Goal: Information Seeking & Learning: Learn about a topic

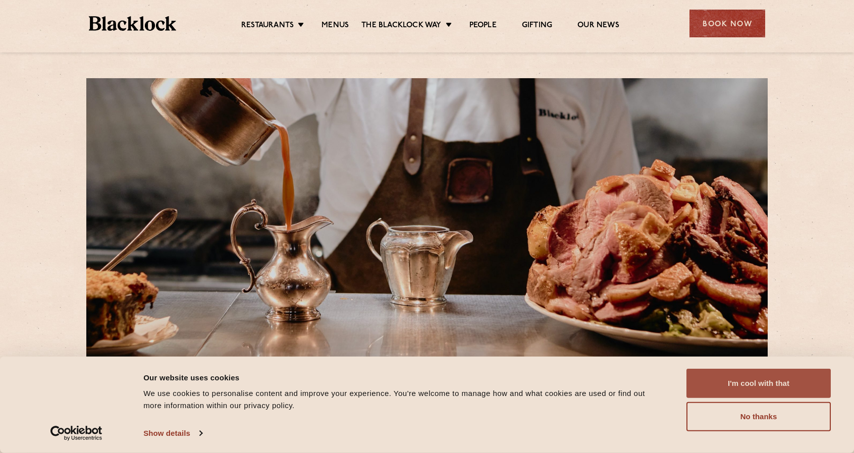
click at [728, 385] on button "I'm cool with that" at bounding box center [758, 383] width 144 height 29
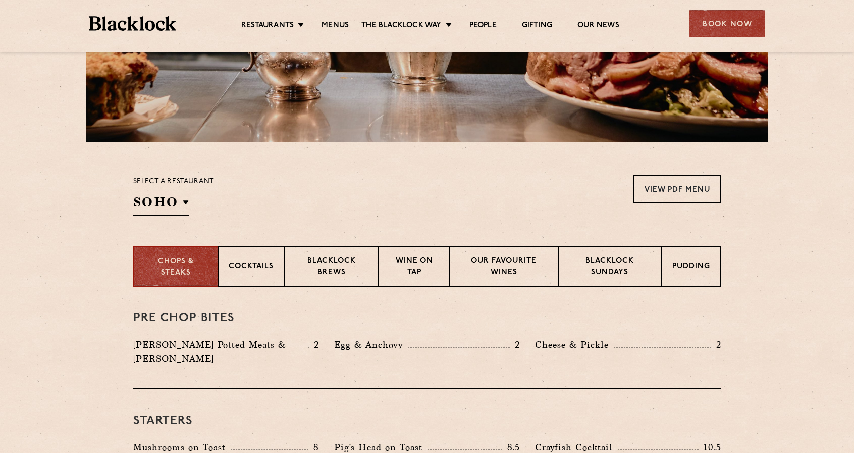
scroll to position [202, 0]
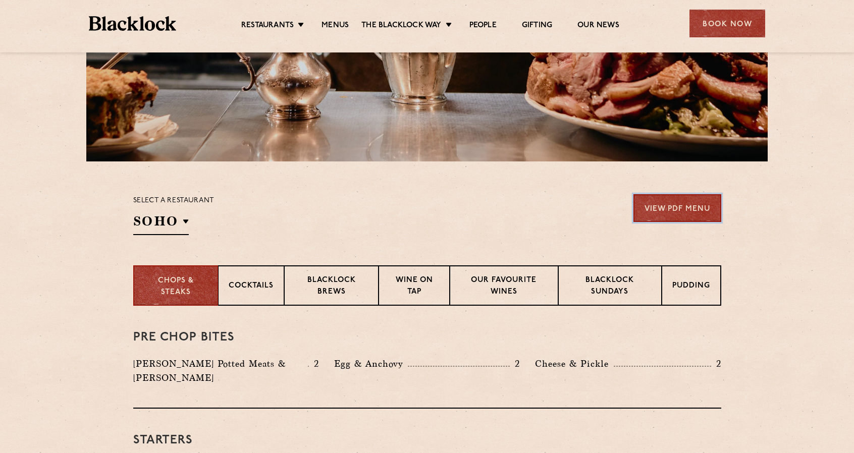
click at [672, 209] on link "View PDF Menu" at bounding box center [677, 208] width 88 height 28
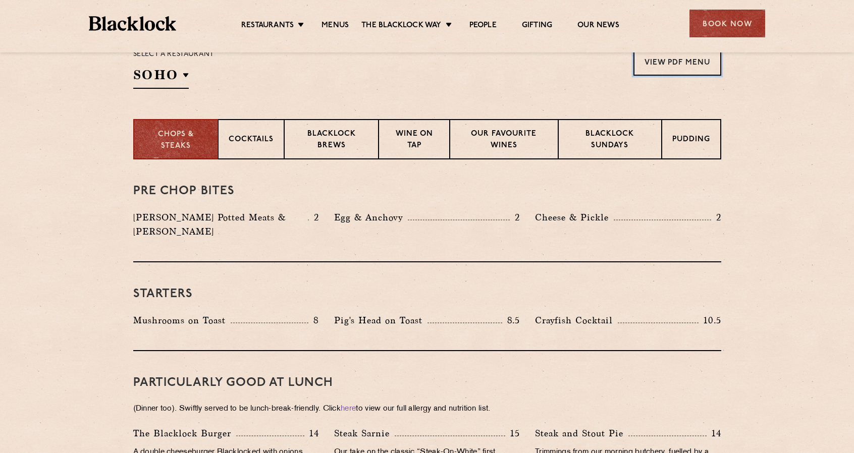
scroll to position [454, 0]
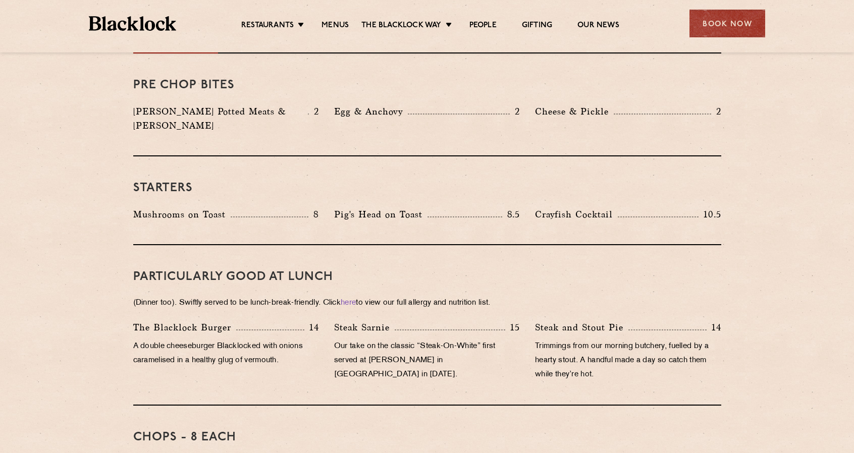
click at [423, 16] on ul "Restaurants Soho City Shoreditch Covent Garden Canary Wharf Manchester Birmingh…" at bounding box center [430, 24] width 508 height 16
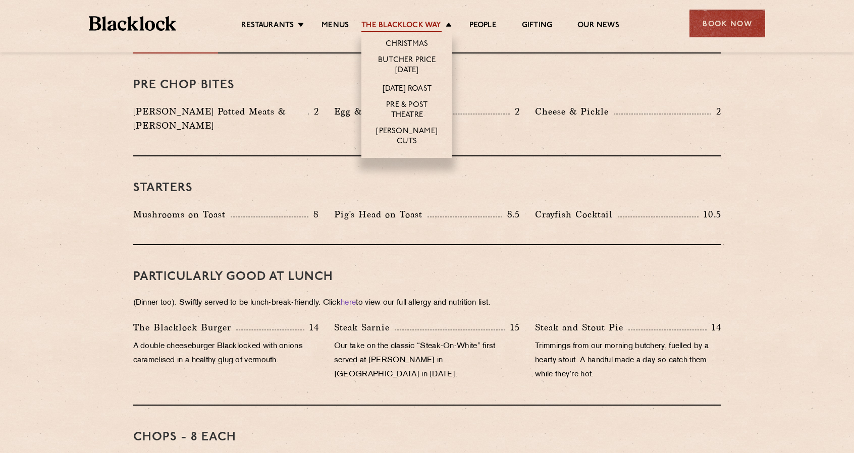
click at [420, 24] on link "The Blacklock Way" at bounding box center [401, 26] width 80 height 11
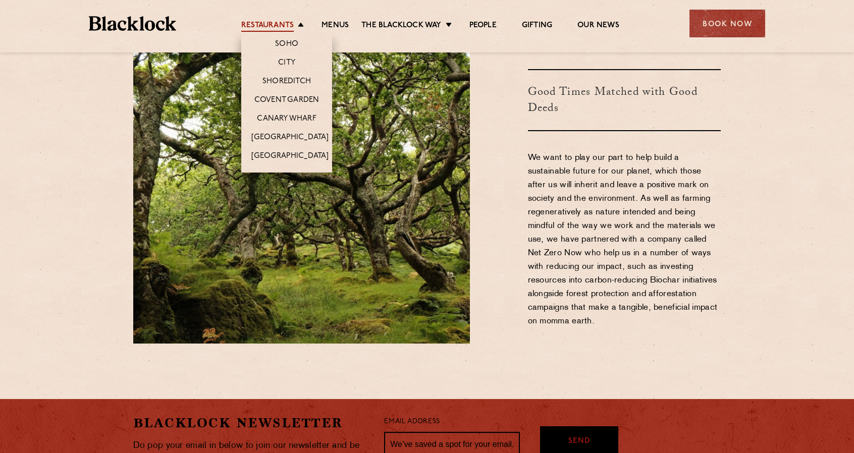
scroll to position [1331, 0]
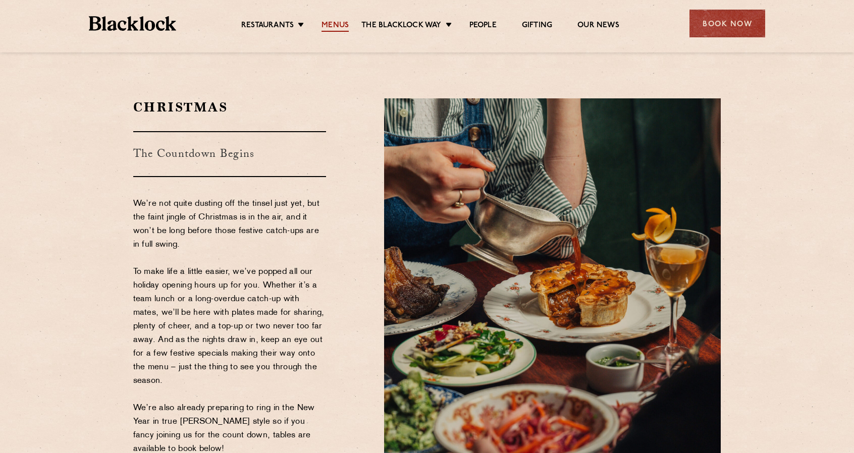
click at [325, 25] on link "Menus" at bounding box center [334, 26] width 27 height 11
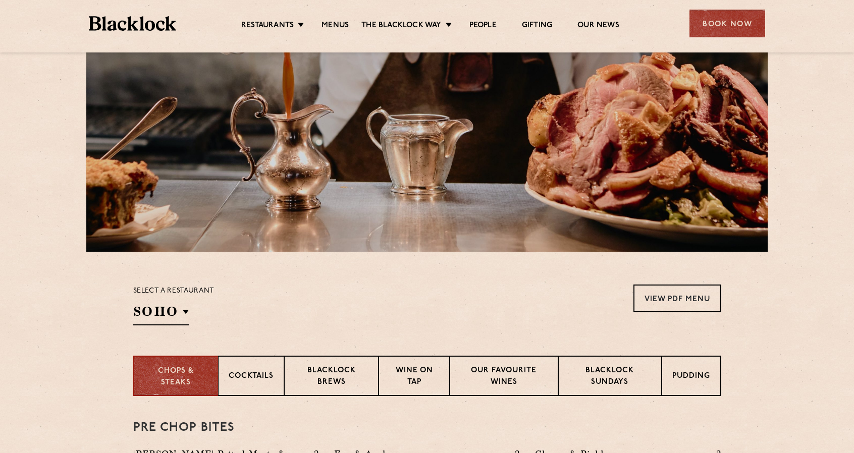
scroll to position [303, 0]
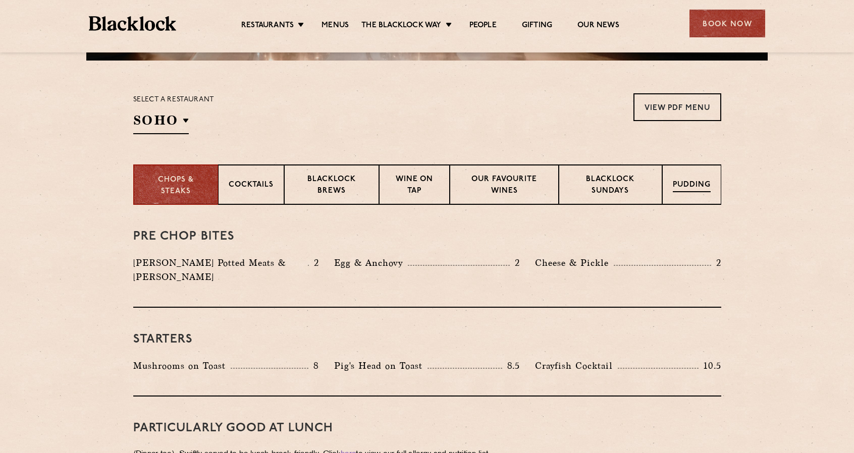
click at [683, 193] on div "Pudding" at bounding box center [691, 185] width 59 height 40
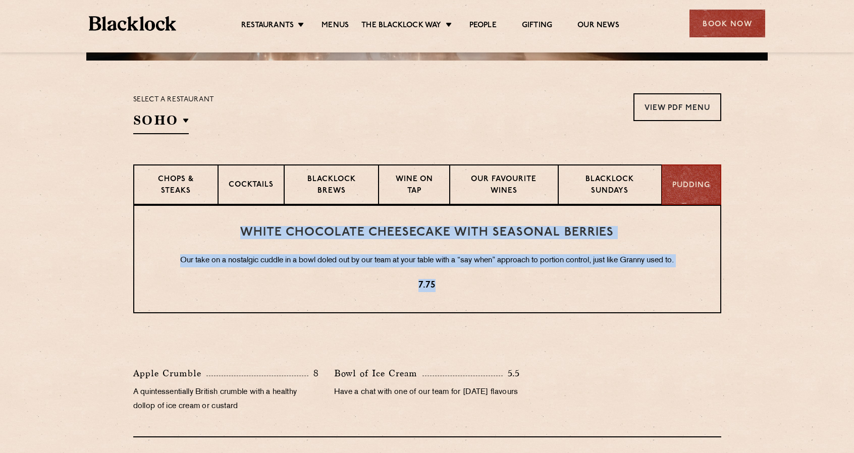
drag, startPoint x: 459, startPoint y: 289, endPoint x: 239, endPoint y: 232, distance: 226.8
click at [239, 232] on div "White Chocolate Cheesecake with Seasonal Berries Our take on a nostalgic cuddle…" at bounding box center [427, 259] width 588 height 109
click at [534, 280] on p "7.75" at bounding box center [427, 285] width 546 height 13
click at [678, 264] on p "Our take on a nostalgic cuddle in a bowl doled out by our team at your table wi…" at bounding box center [427, 260] width 546 height 13
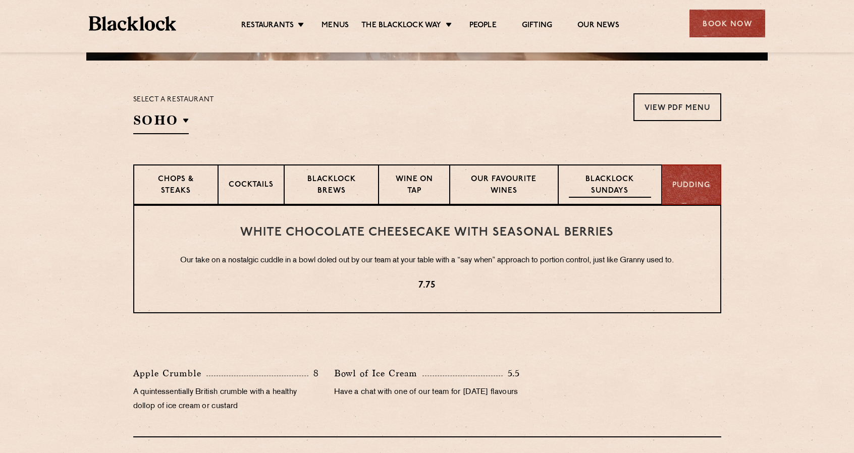
click at [622, 188] on p "Blacklock Sundays" at bounding box center [610, 186] width 82 height 24
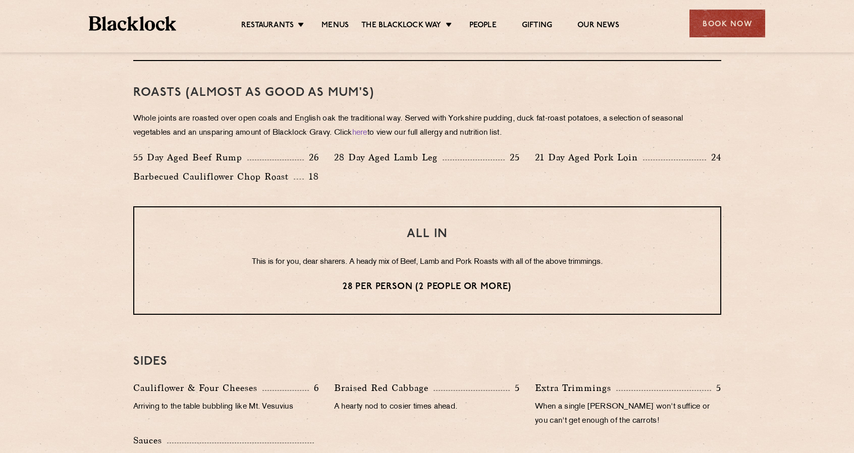
scroll to position [404, 0]
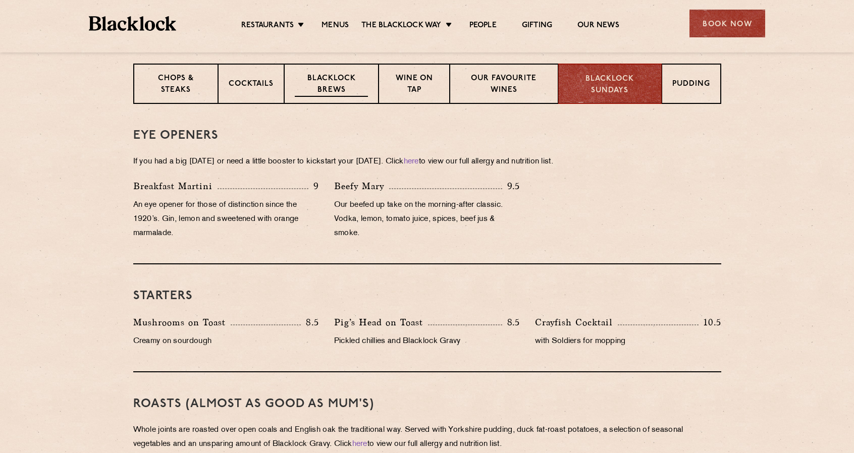
click at [331, 84] on p "Blacklock Brews" at bounding box center [332, 85] width 74 height 24
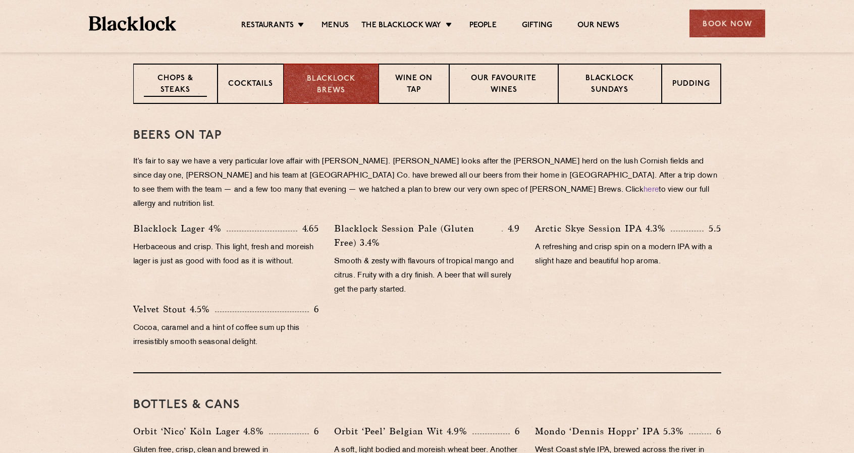
click at [176, 89] on p "Chops & Steaks" at bounding box center [175, 85] width 63 height 24
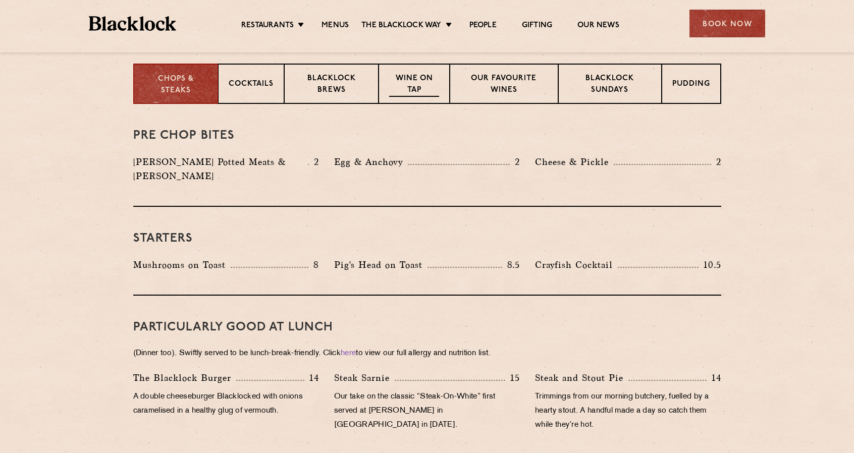
click at [417, 91] on p "Wine on Tap" at bounding box center [413, 85] width 49 height 24
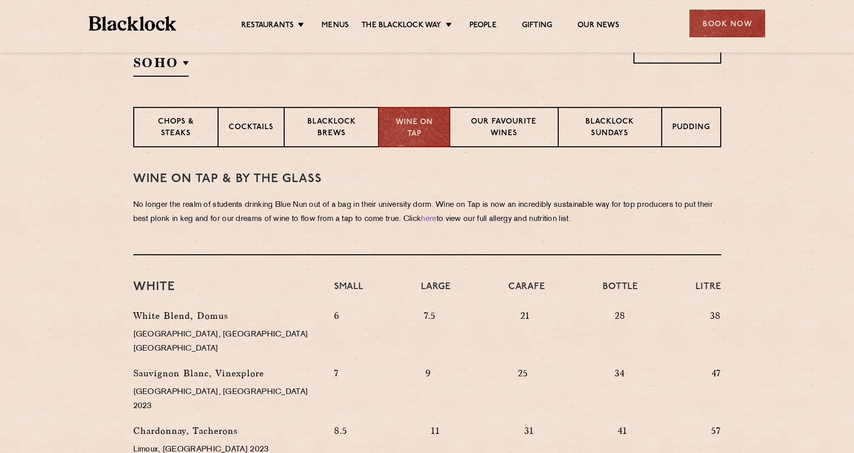
scroll to position [292, 0]
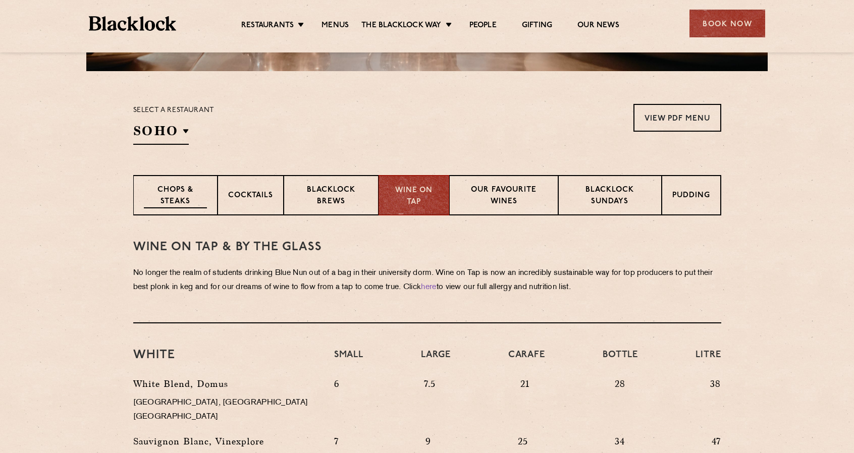
click at [190, 194] on p "Chops & Steaks" at bounding box center [175, 197] width 63 height 24
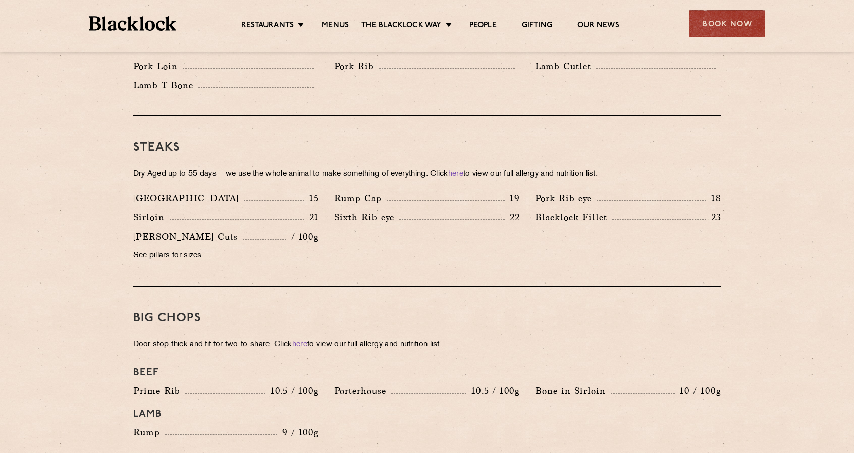
scroll to position [948, 0]
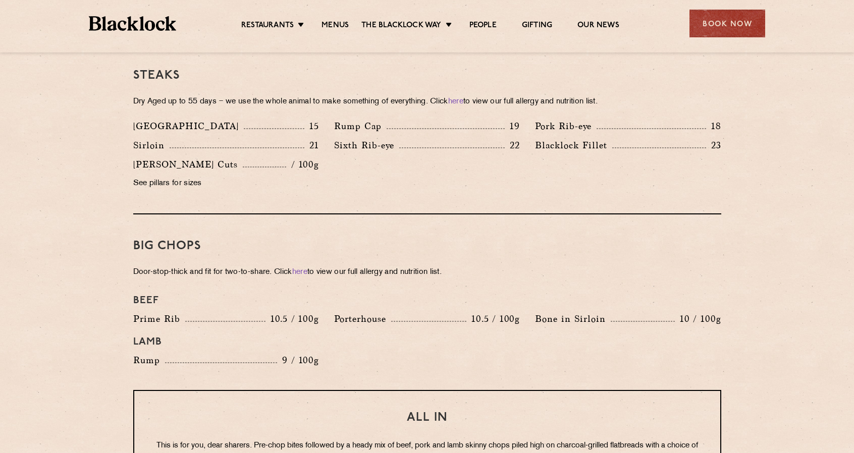
drag, startPoint x: 133, startPoint y: 234, endPoint x: 505, endPoint y: 257, distance: 372.7
click at [505, 257] on div "Big Chops Door-stop-thick and fit for two-to-share. Click here to view our full…" at bounding box center [427, 302] width 588 height 176
click at [499, 263] on div at bounding box center [499, 263] width 0 height 0
click at [477, 240] on h3 "Big Chops" at bounding box center [427, 246] width 588 height 13
click at [428, 315] on div "Porterhouse 10.5 / 100g" at bounding box center [427, 321] width 201 height 19
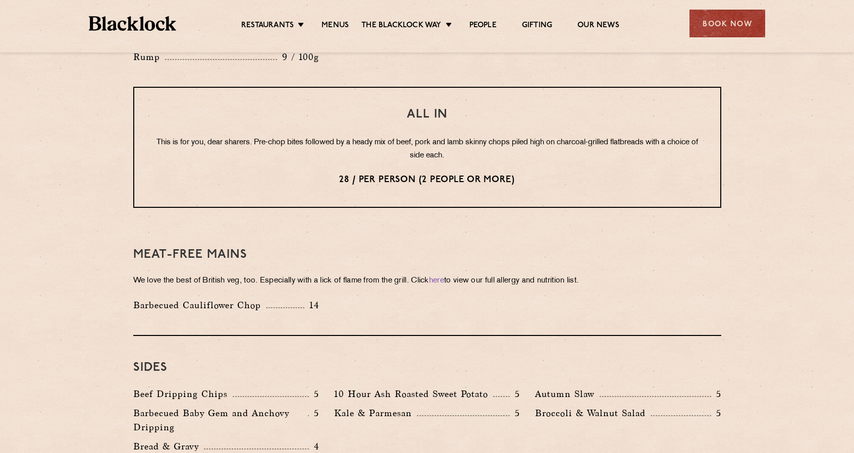
scroll to position [1453, 0]
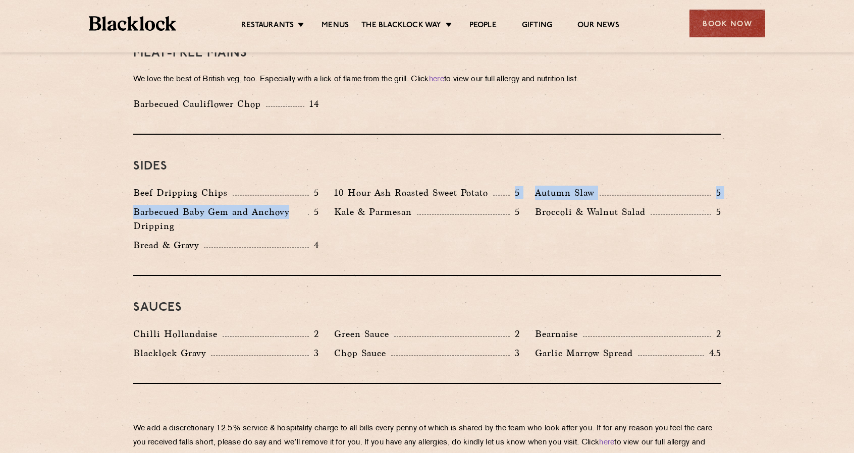
drag, startPoint x: 488, startPoint y: 179, endPoint x: 307, endPoint y: 191, distance: 180.6
click at [307, 191] on div "Beef Dripping Chips 5 10 Hour Ash Roasted Sweet Potato 5 Autumn Slaw 5 Barbecue…" at bounding box center [427, 222] width 603 height 72
click at [253, 222] on div "Barbecued Baby Gem and Anchovy Dripping 5" at bounding box center [226, 221] width 201 height 33
